Goal: Task Accomplishment & Management: Use online tool/utility

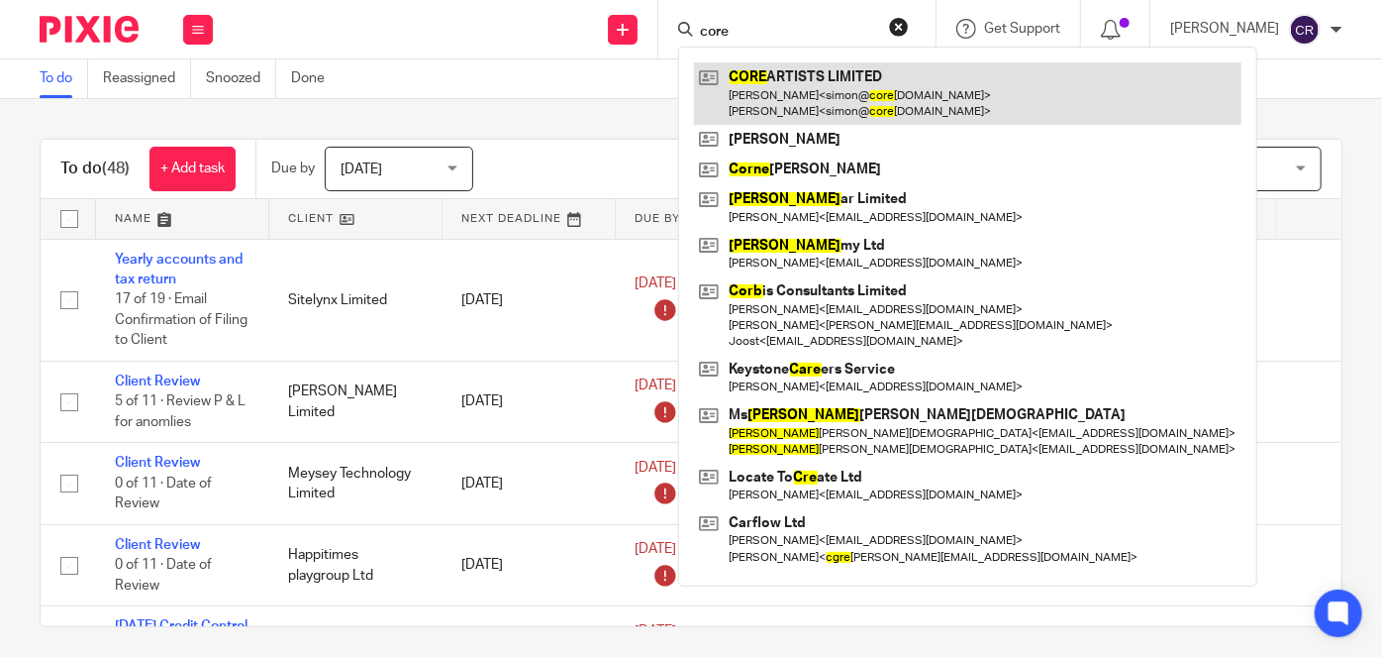
type input "core"
click at [821, 94] on link at bounding box center [968, 92] width 548 height 61
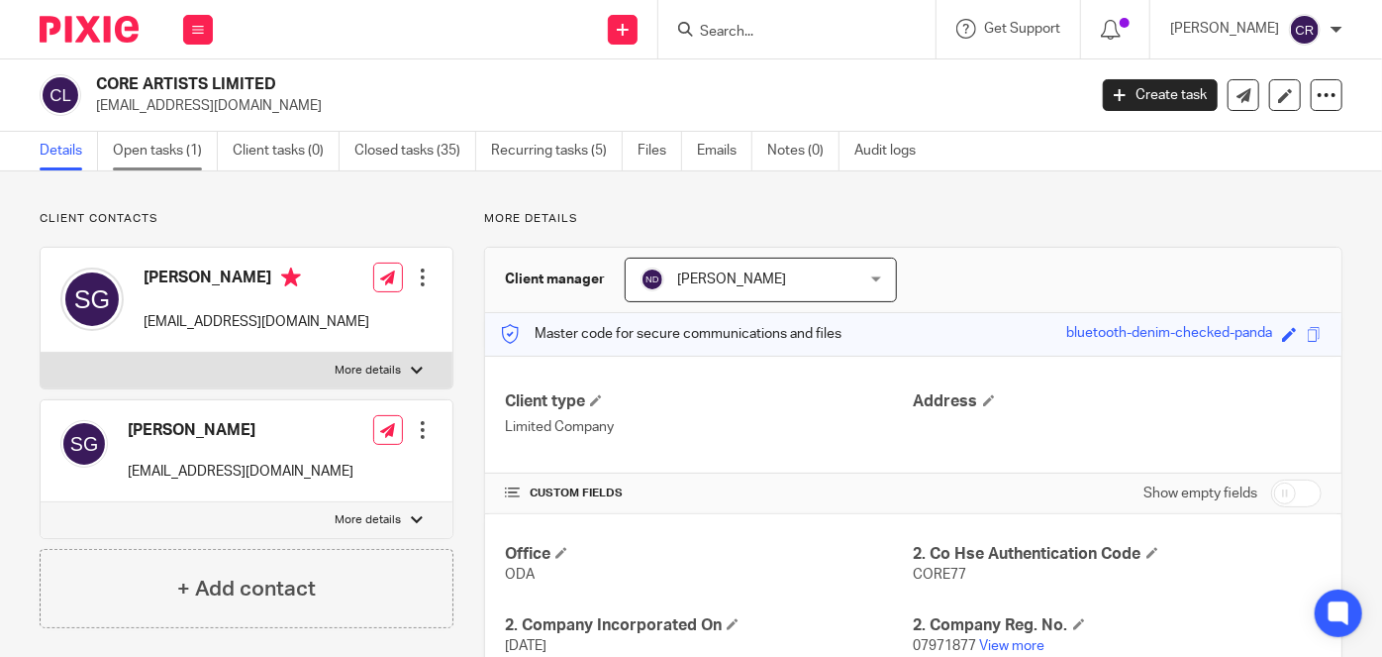
click at [185, 158] on link "Open tasks (1)" at bounding box center [165, 151] width 105 height 39
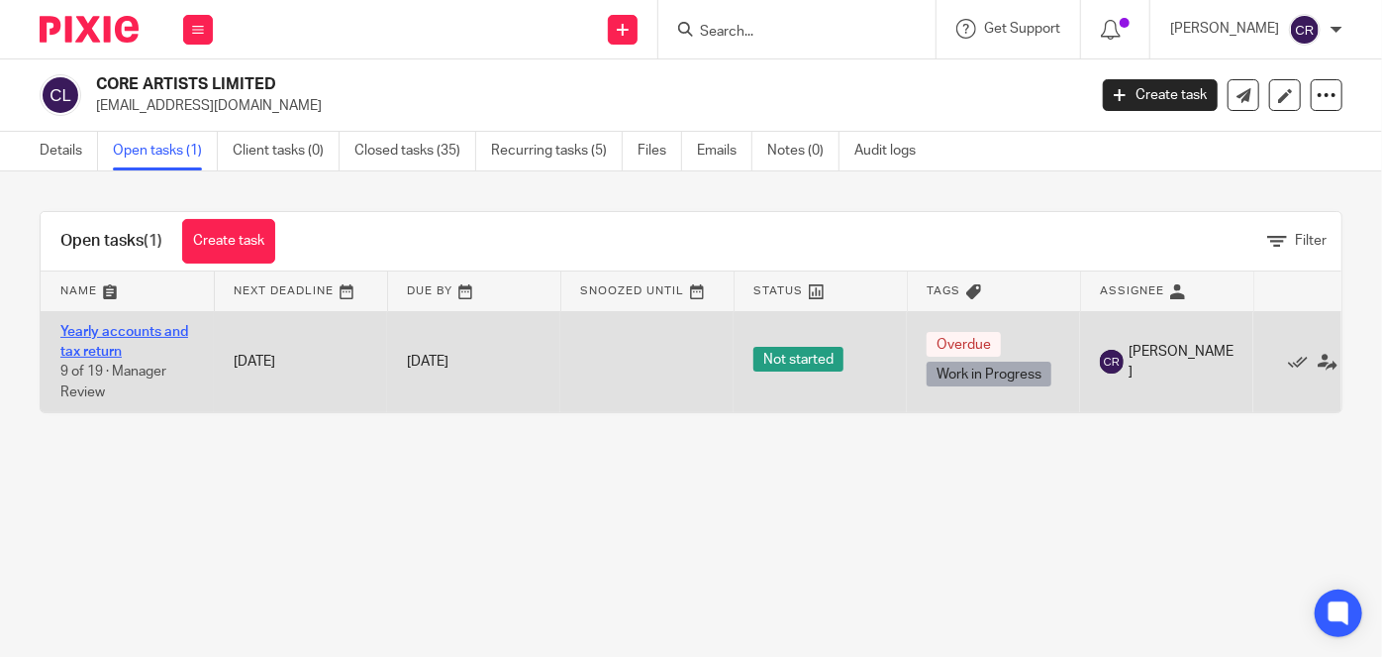
click at [144, 336] on link "Yearly accounts and tax return" at bounding box center [124, 342] width 128 height 34
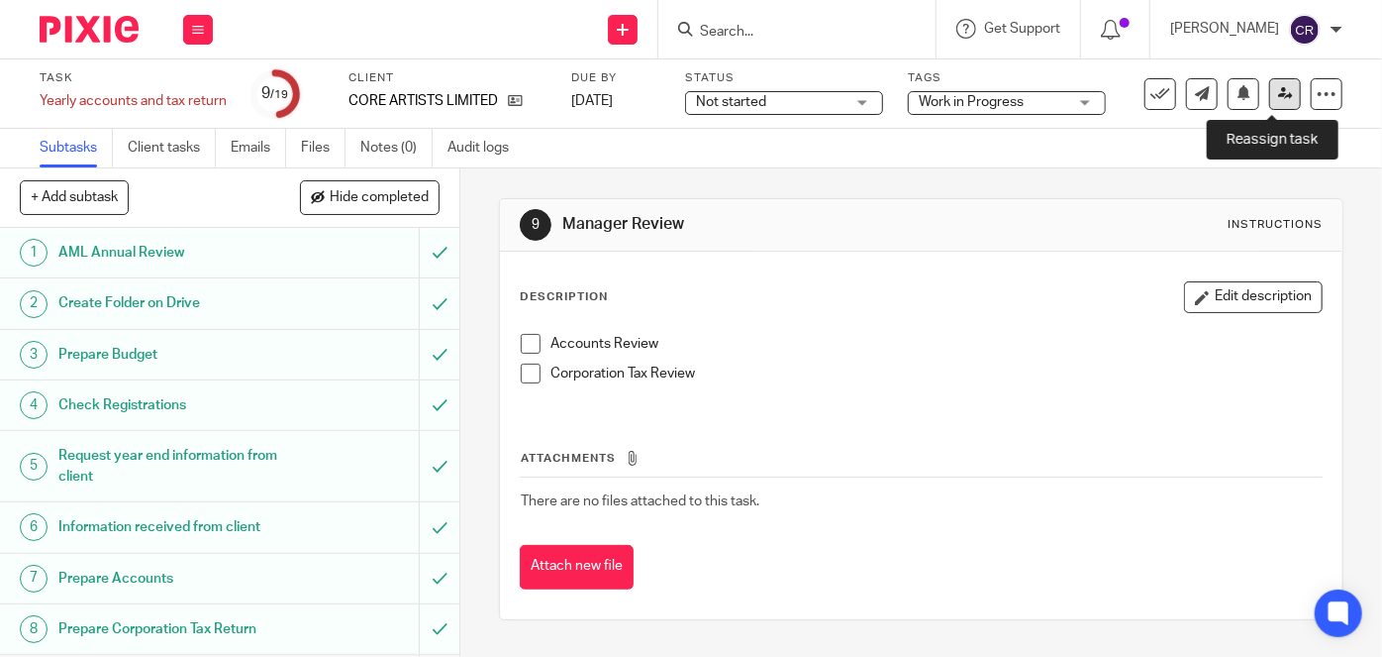
click at [1278, 94] on icon at bounding box center [1285, 93] width 15 height 15
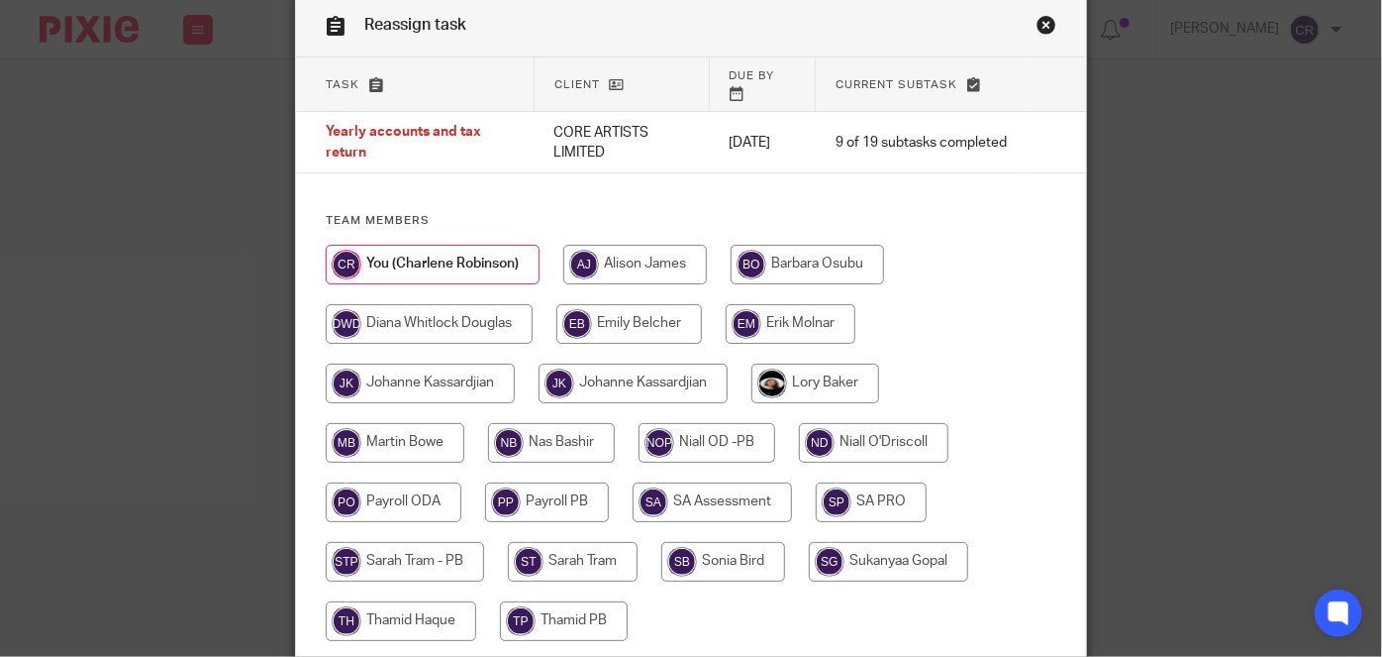
scroll to position [235, 0]
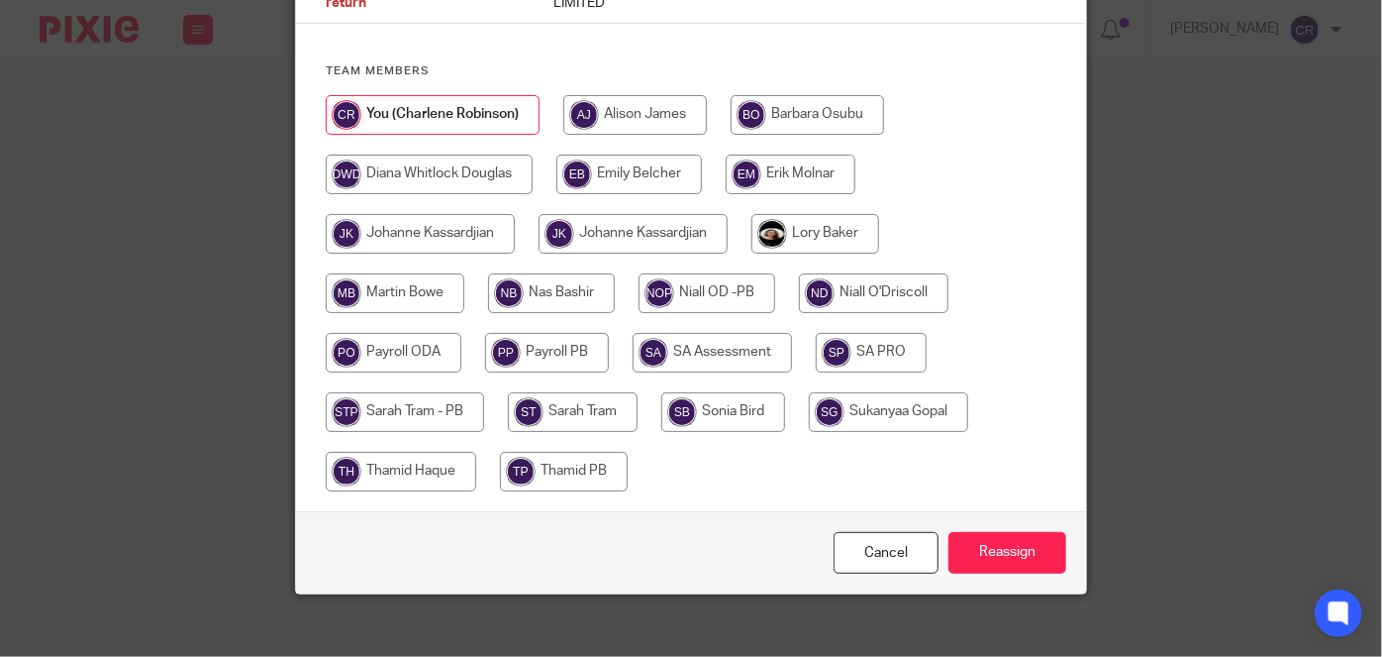
click at [845, 273] on input "radio" at bounding box center [874, 293] width 150 height 40
radio input "true"
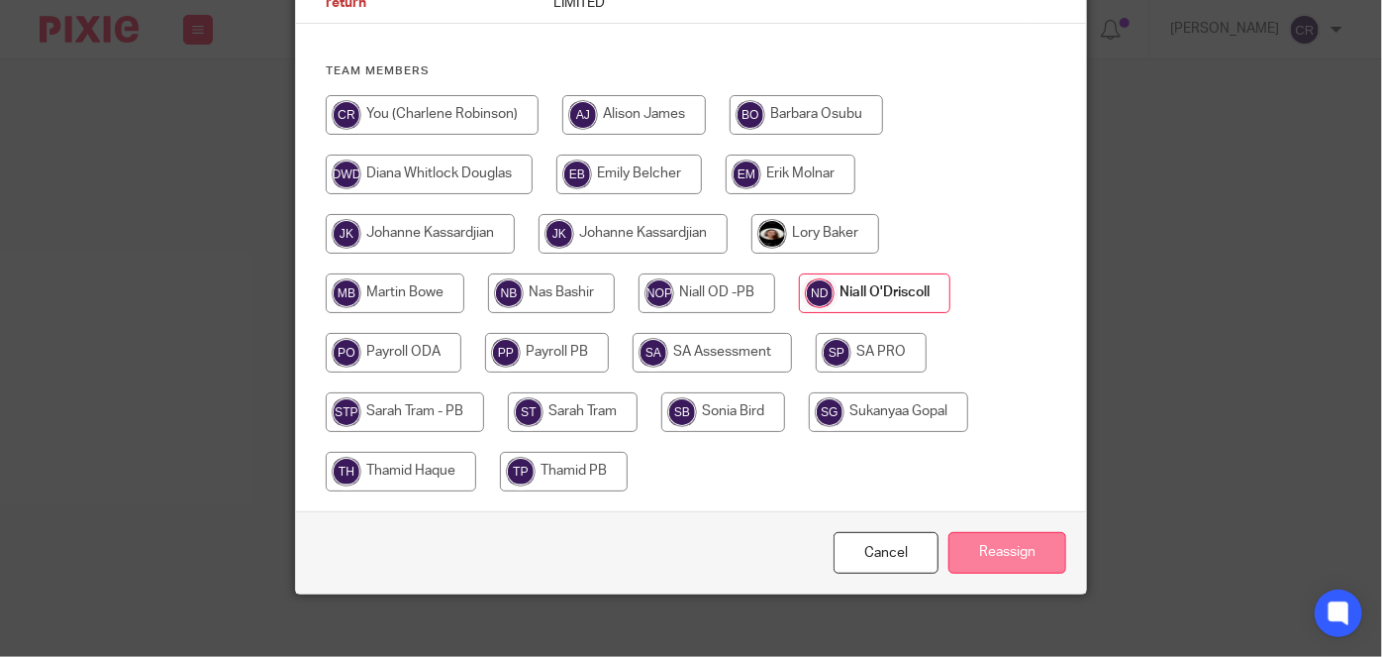
click at [1000, 544] on input "Reassign" at bounding box center [1008, 553] width 118 height 43
